Goal: Transaction & Acquisition: Purchase product/service

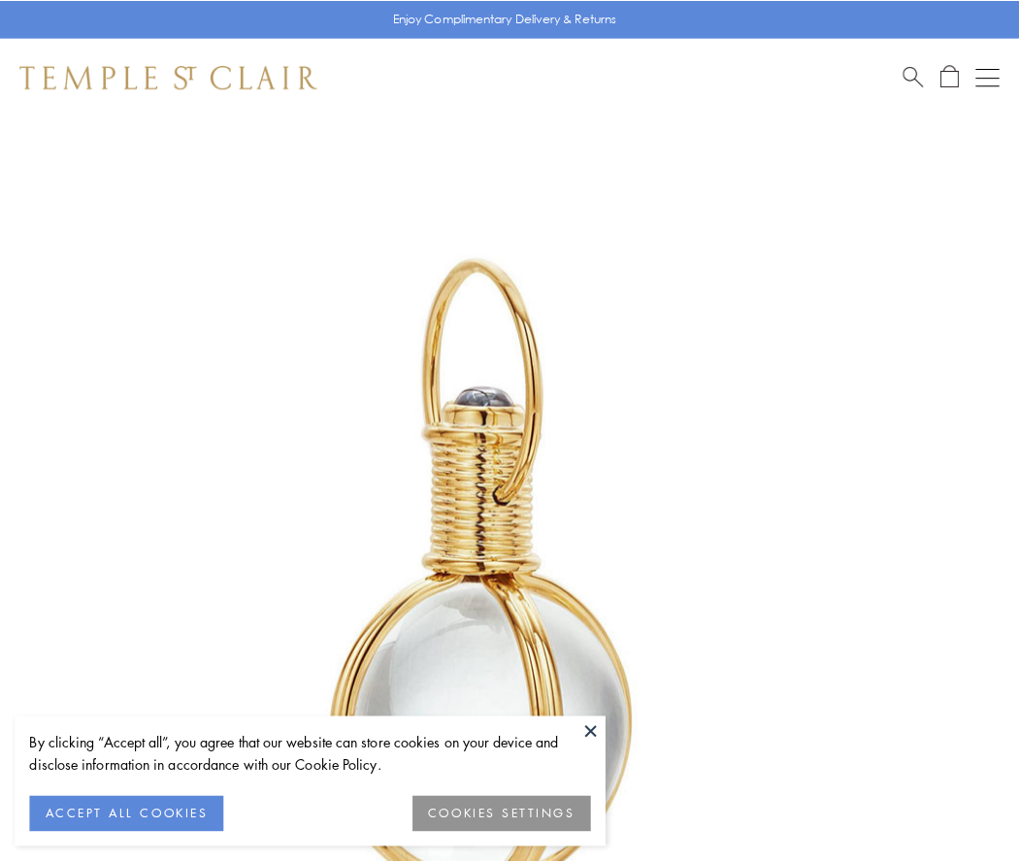
scroll to position [506, 0]
